Goal: Transaction & Acquisition: Purchase product/service

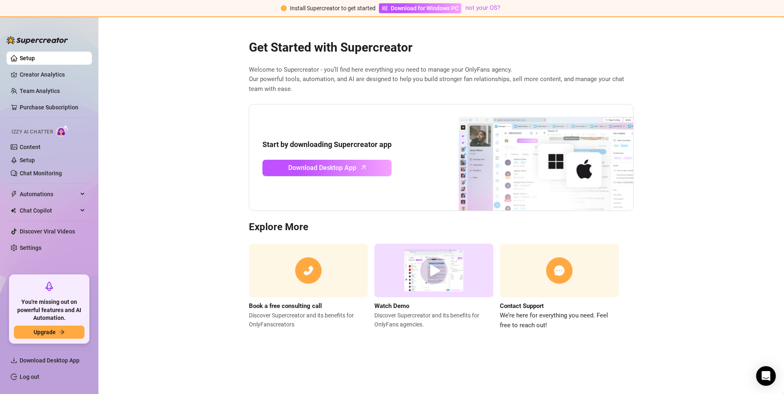
click at [371, 73] on span "Welcome to Supercreator - you’ll find here everything you need to manage your O…" at bounding box center [441, 79] width 385 height 29
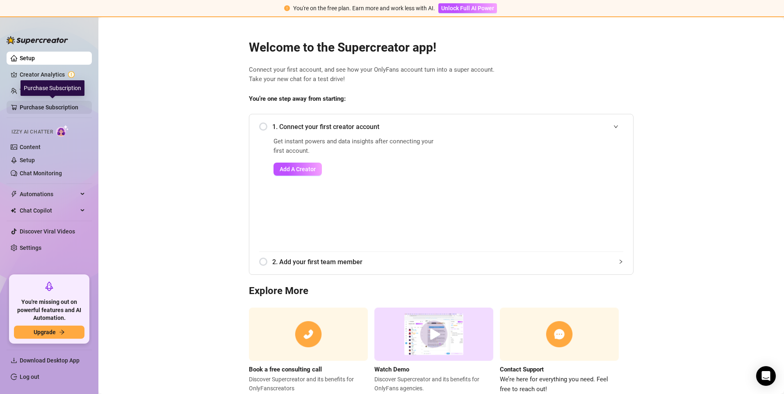
click at [46, 106] on link "Purchase Subscription" at bounding box center [53, 107] width 66 height 13
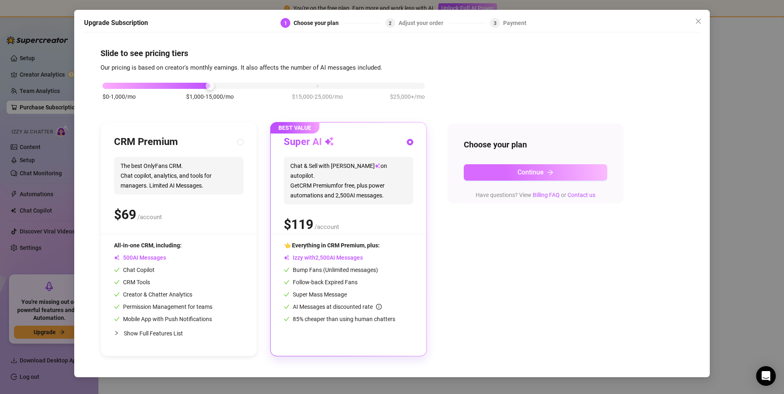
click at [501, 168] on button "Continue" at bounding box center [535, 172] width 143 height 16
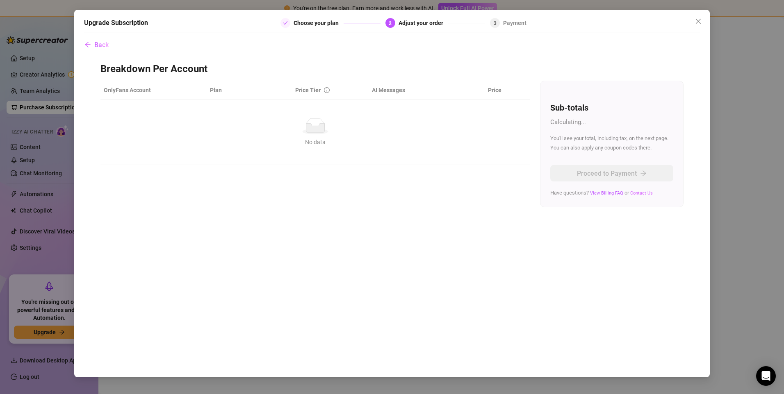
click at [641, 192] on link "Contact Us" at bounding box center [641, 193] width 23 height 5
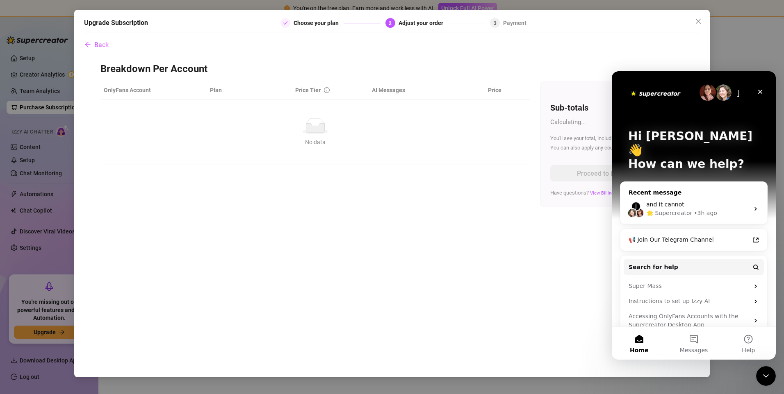
click at [707, 209] on div "• 3h ago" at bounding box center [705, 213] width 23 height 9
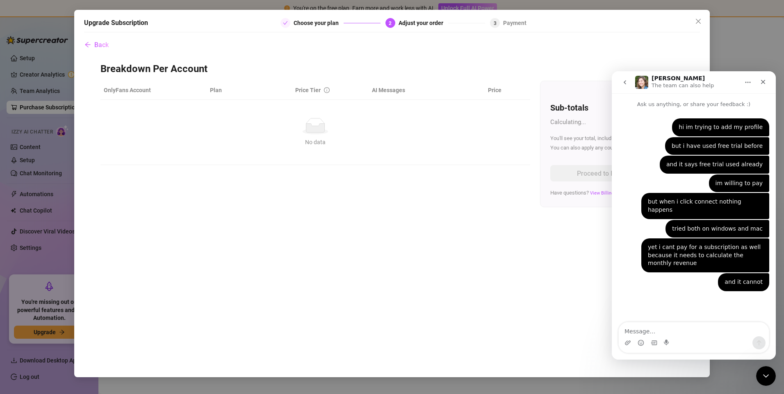
click at [626, 82] on icon "go back" at bounding box center [624, 82] width 7 height 7
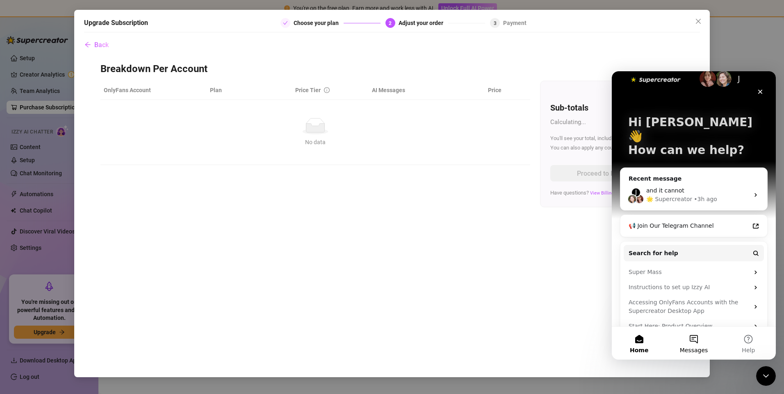
scroll to position [15, 0]
click at [690, 350] on span "Messages" at bounding box center [694, 351] width 28 height 6
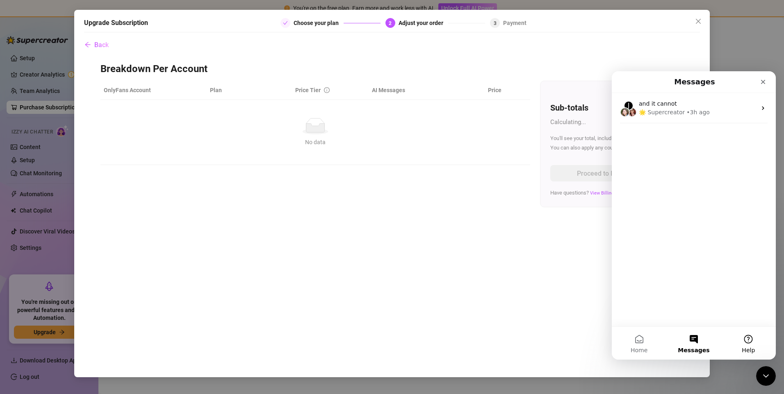
click at [747, 339] on button "Help" at bounding box center [748, 343] width 55 height 33
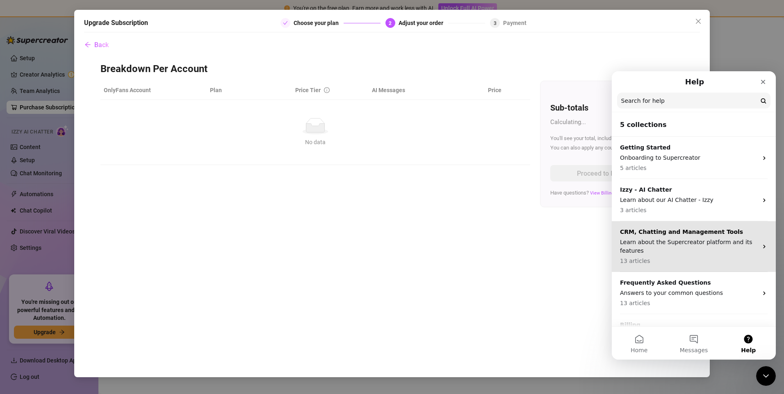
scroll to position [30, 0]
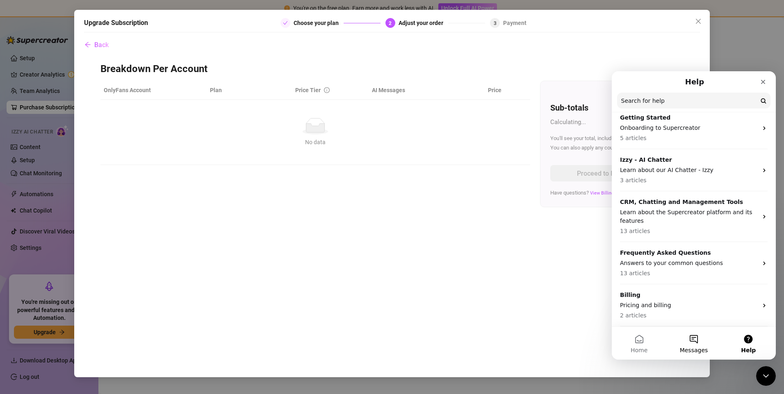
click at [694, 332] on button "Messages" at bounding box center [693, 343] width 55 height 33
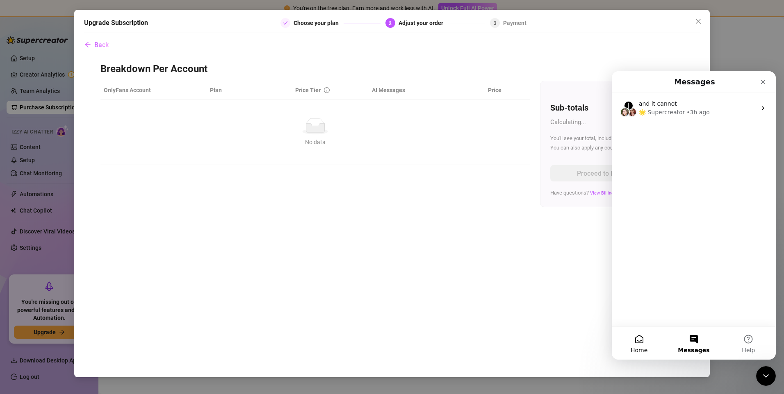
click at [648, 339] on button "Home" at bounding box center [639, 343] width 55 height 33
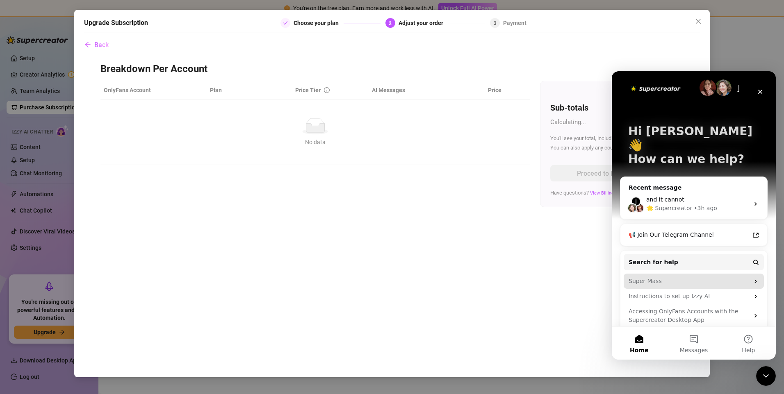
scroll to position [15, 0]
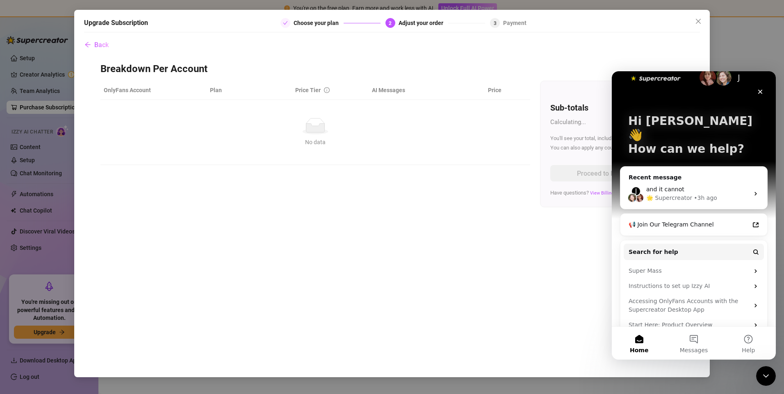
click at [52, 245] on div "Upgrade Subscription Choose your plan 2 Adjust your order 3 Payment Back Breakd…" at bounding box center [392, 197] width 784 height 394
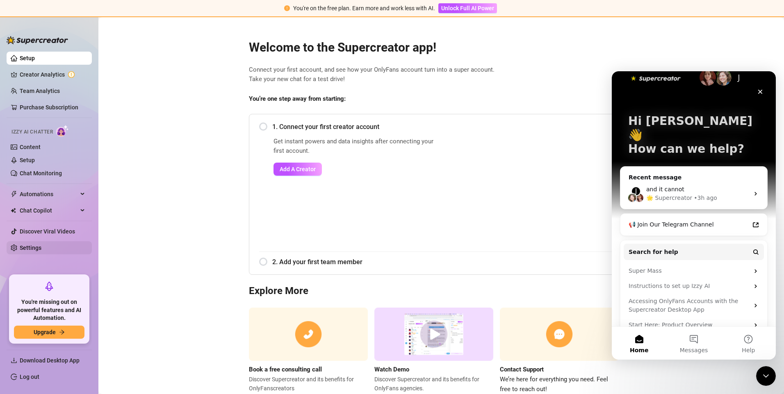
click at [41, 248] on link "Settings" at bounding box center [31, 248] width 22 height 7
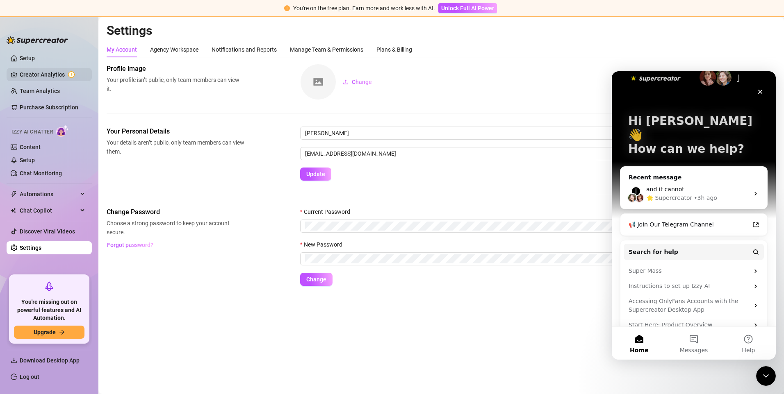
click at [46, 71] on link "Creator Analytics" at bounding box center [53, 74] width 66 height 13
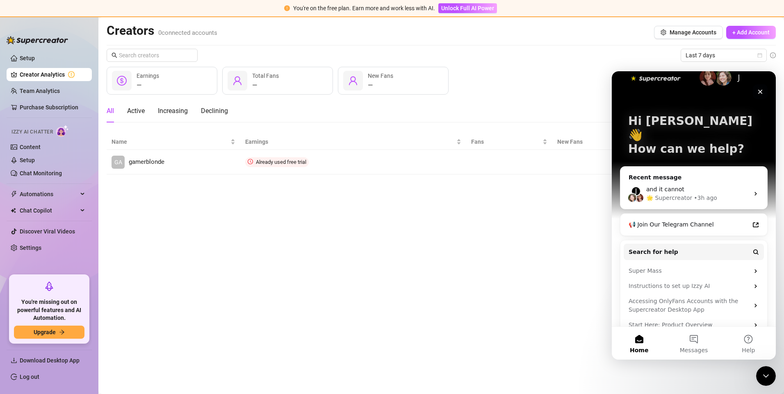
click at [760, 88] on div "Close" at bounding box center [760, 91] width 15 height 15
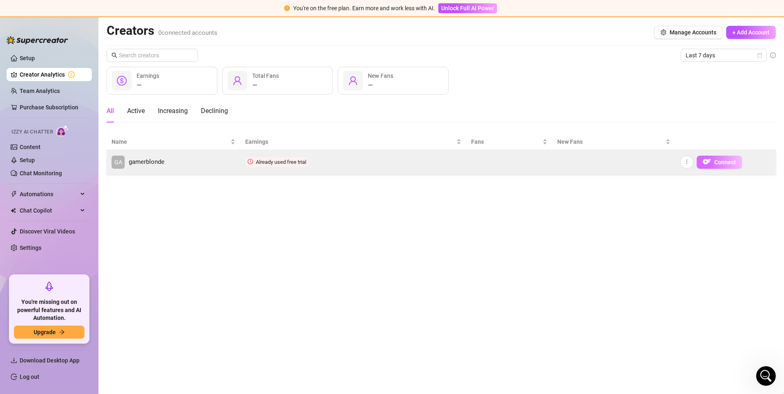
click at [714, 157] on button "Connect" at bounding box center [719, 162] width 46 height 13
click at [726, 162] on span "Connect" at bounding box center [725, 162] width 22 height 7
